Goal: Task Accomplishment & Management: Use online tool/utility

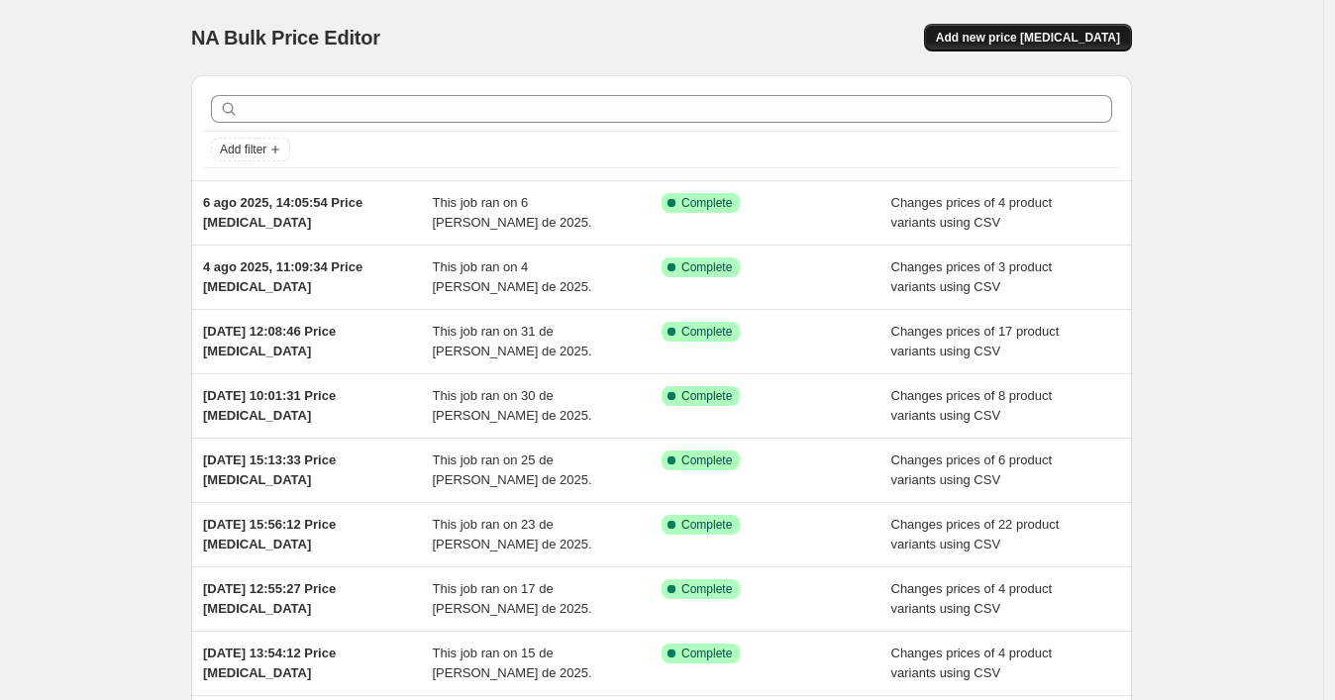
click at [1098, 31] on span "Add new price [MEDICAL_DATA]" at bounding box center [1028, 38] width 184 height 16
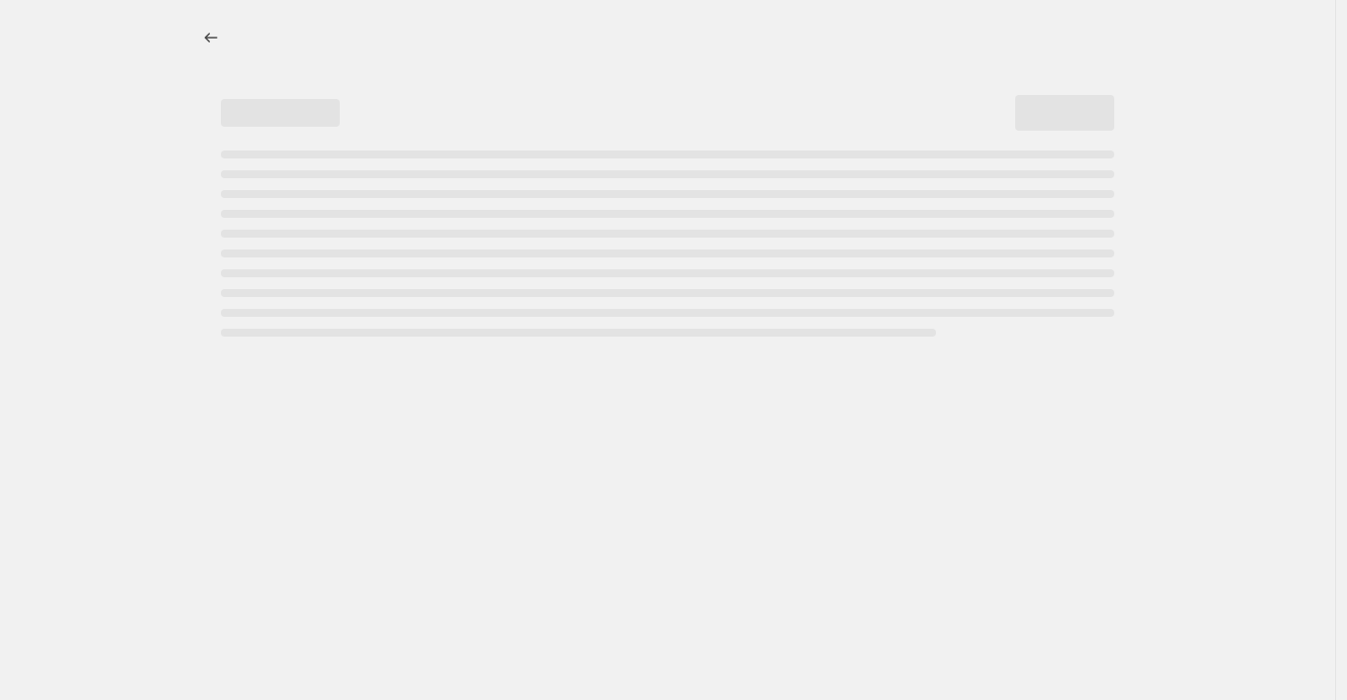
select select "percentage"
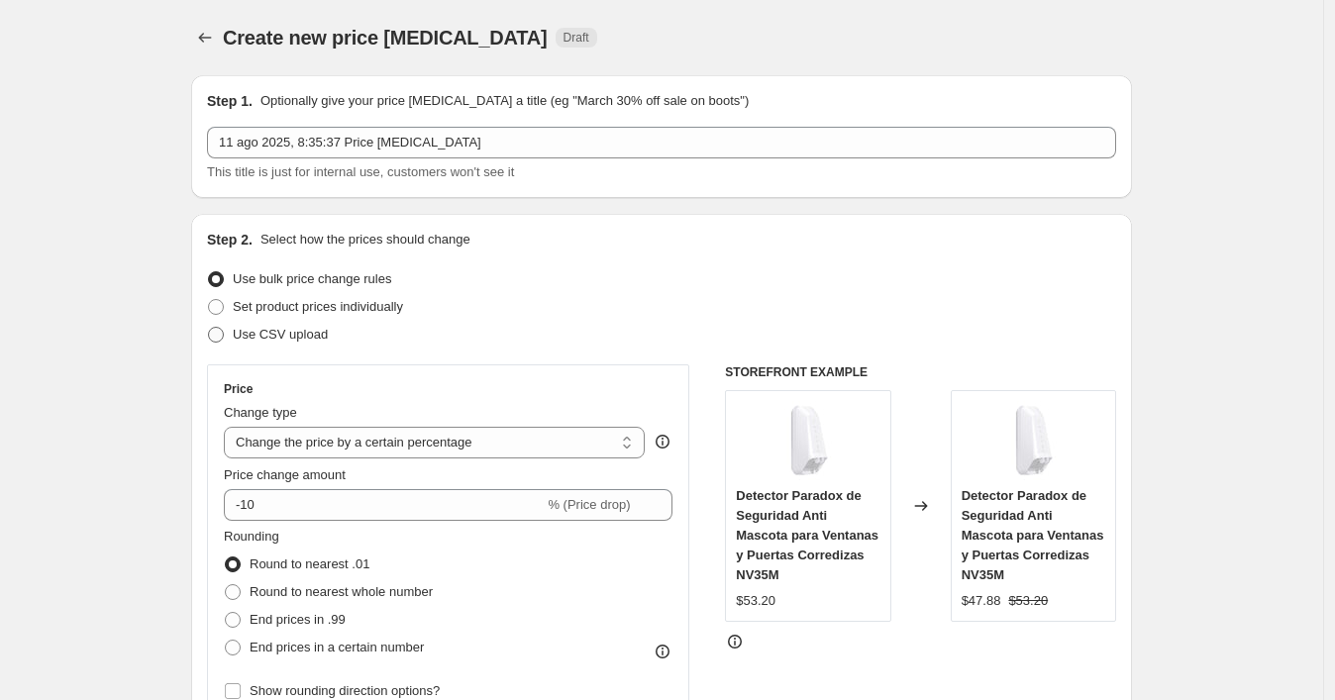
click at [328, 336] on span "Use CSV upload" at bounding box center [280, 334] width 95 height 15
click at [209, 328] on input "Use CSV upload" at bounding box center [208, 327] width 1 height 1
radio input "true"
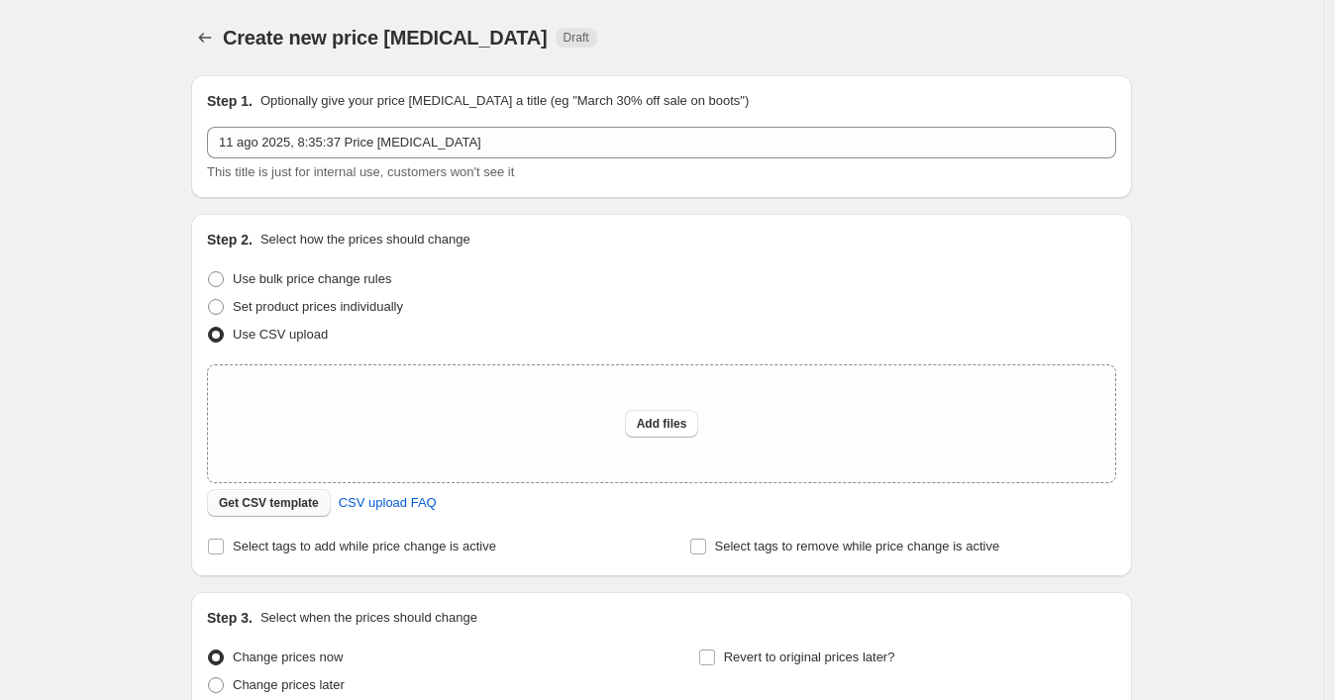
click at [246, 503] on span "Get CSV template" at bounding box center [269, 503] width 100 height 16
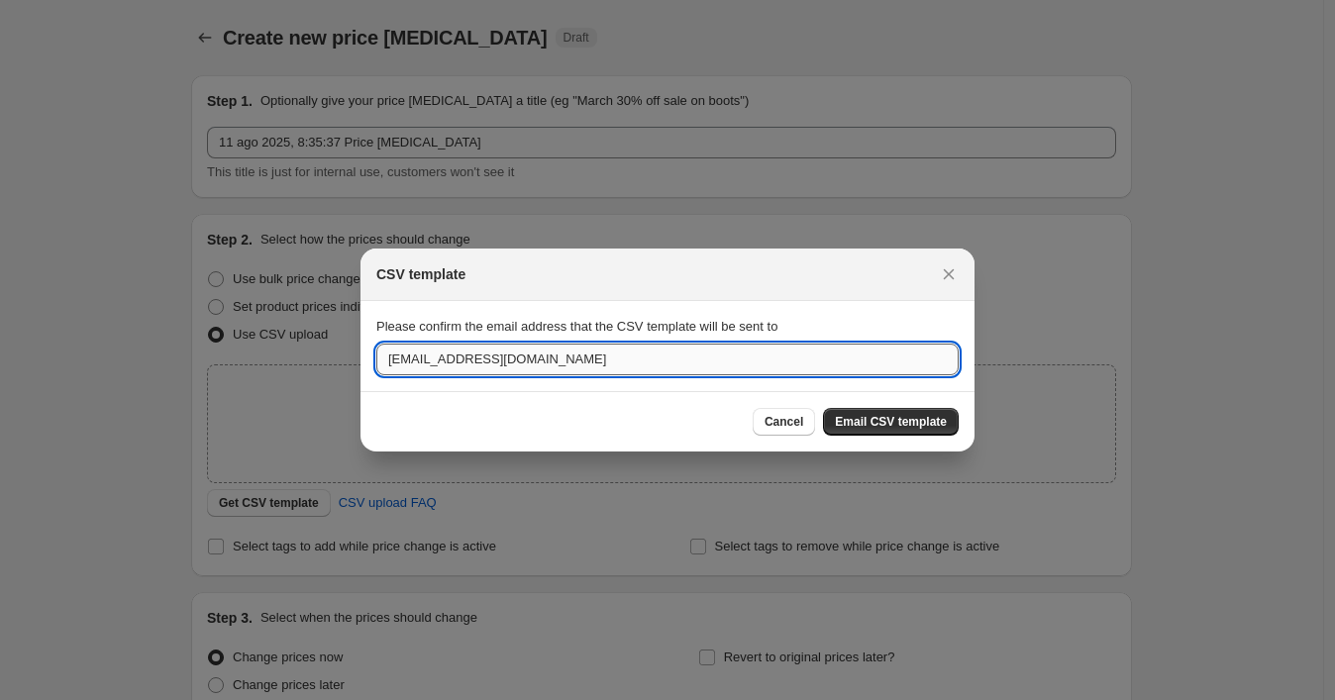
click at [422, 362] on input "[EMAIL_ADDRESS][DOMAIN_NAME]" at bounding box center [667, 360] width 583 height 32
paste input "wshopify738"
type input "[EMAIL_ADDRESS][DOMAIN_NAME]"
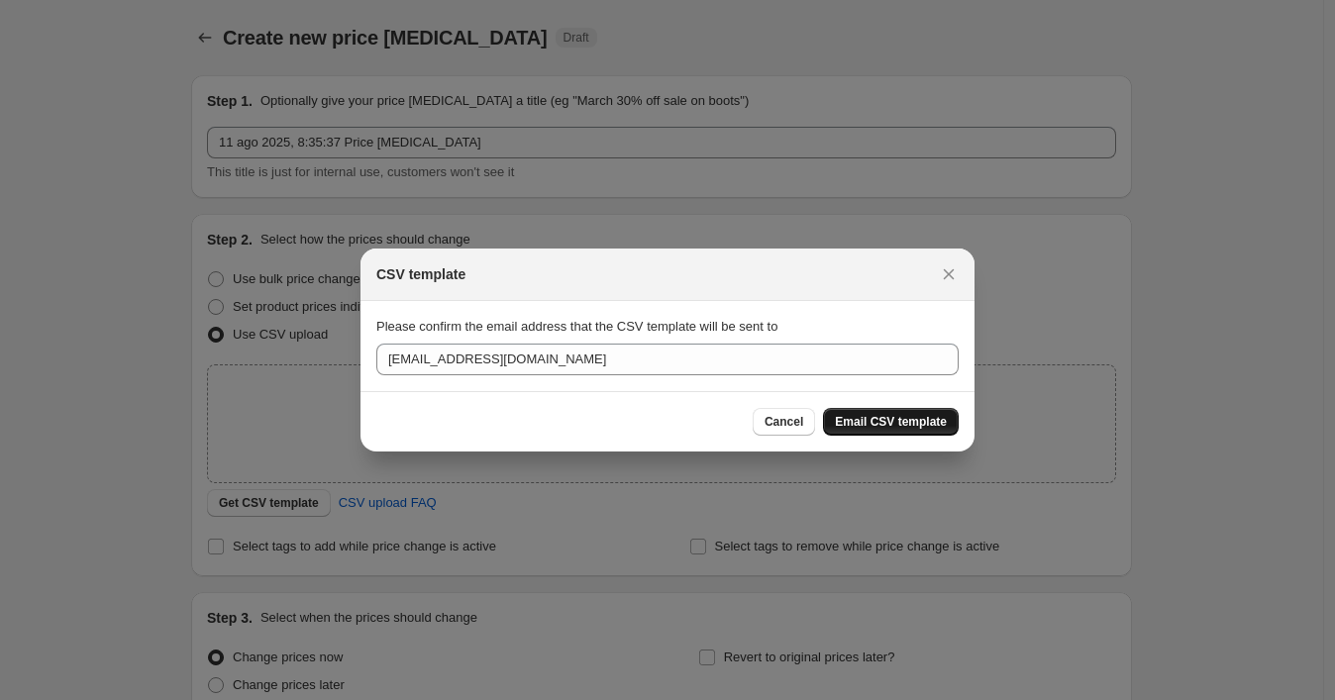
click at [876, 410] on button "Email CSV template" at bounding box center [891, 422] width 136 height 28
